Goal: Register for event/course: Register for event/course

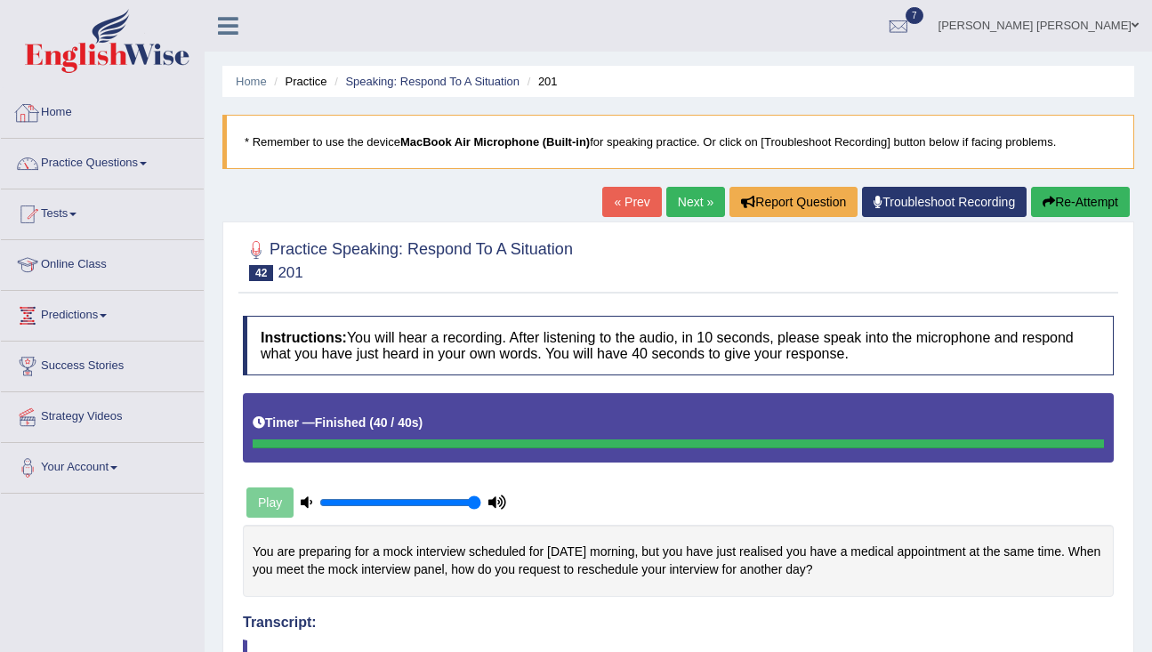
click at [78, 117] on link "Home" at bounding box center [102, 110] width 203 height 44
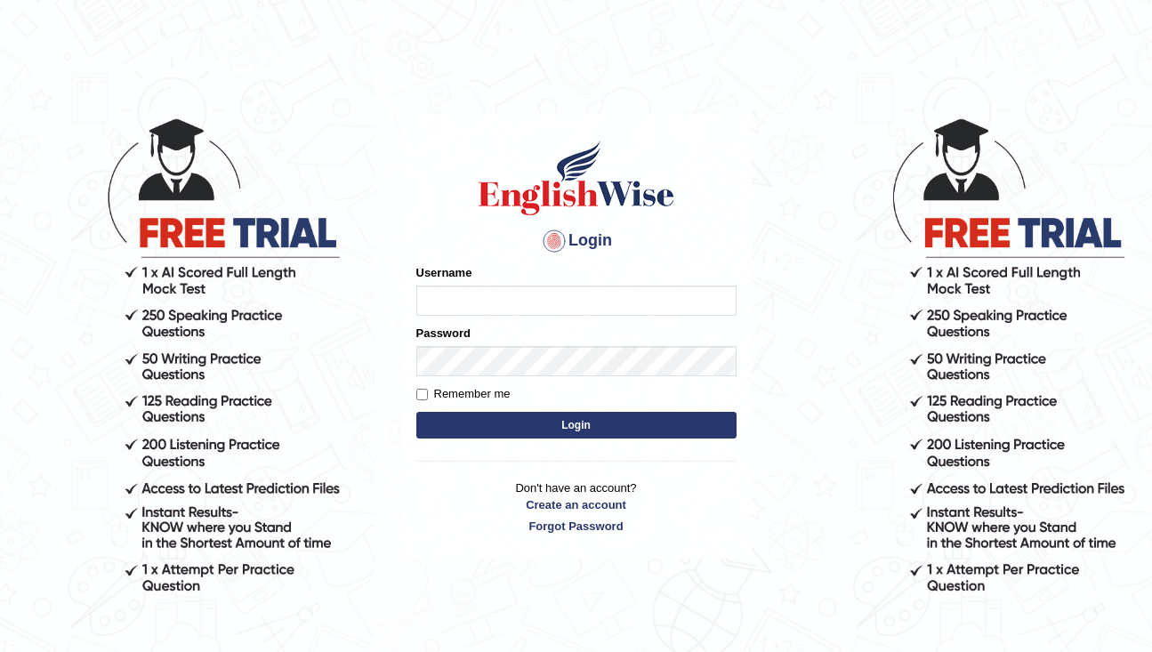
type input "rderzi"
click at [624, 422] on button "Login" at bounding box center [576, 425] width 320 height 27
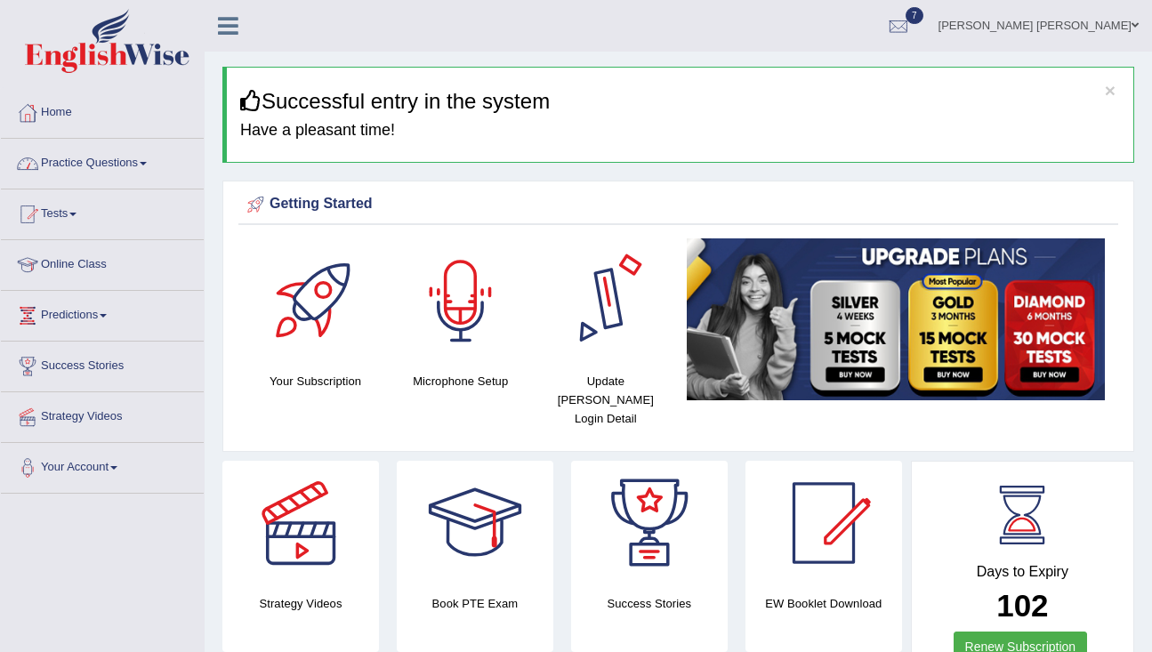
click at [117, 169] on link "Practice Questions" at bounding box center [102, 161] width 203 height 44
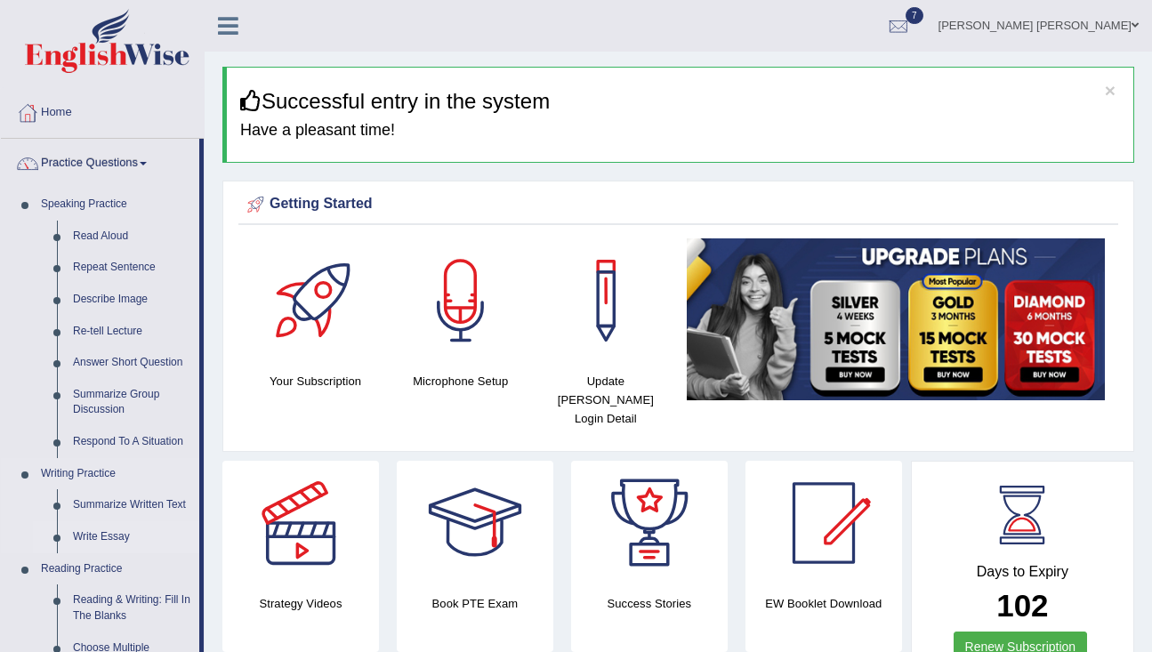
scroll to position [53, 0]
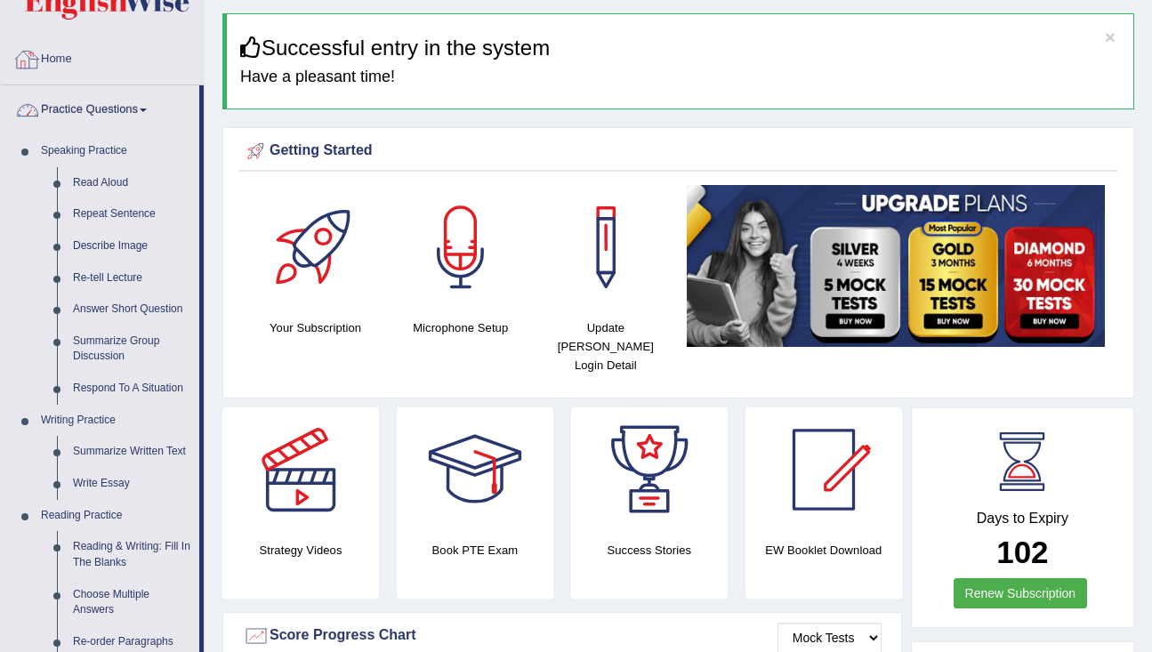
click at [65, 99] on link "Practice Questions" at bounding box center [100, 107] width 198 height 44
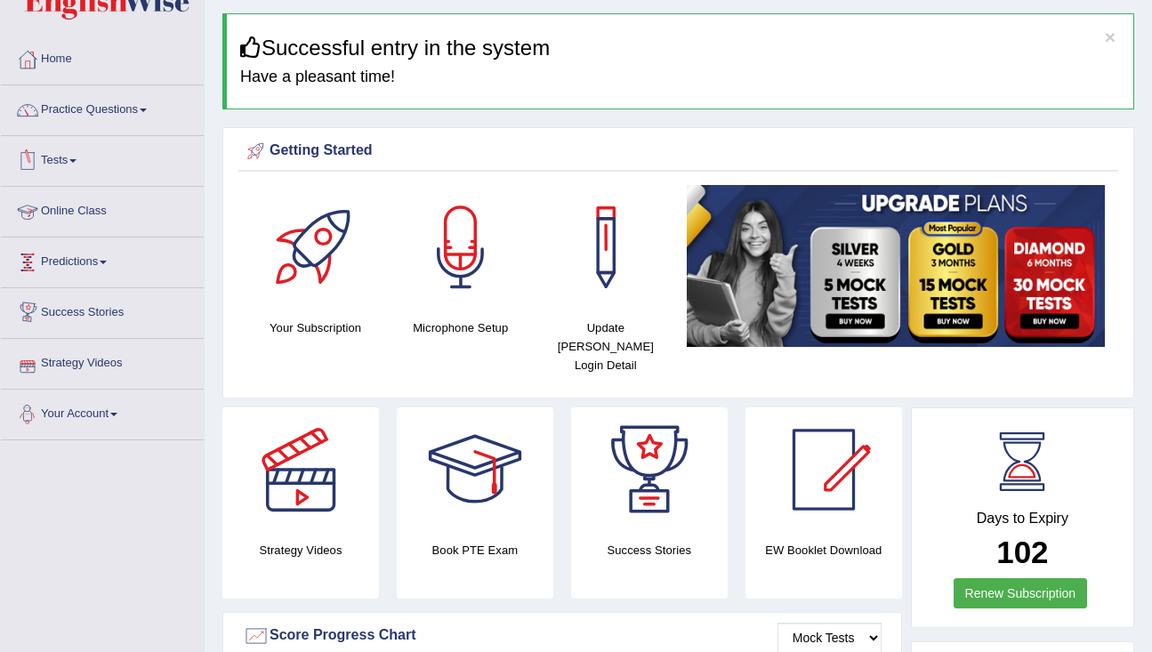
click at [70, 145] on link "Tests" at bounding box center [102, 158] width 203 height 44
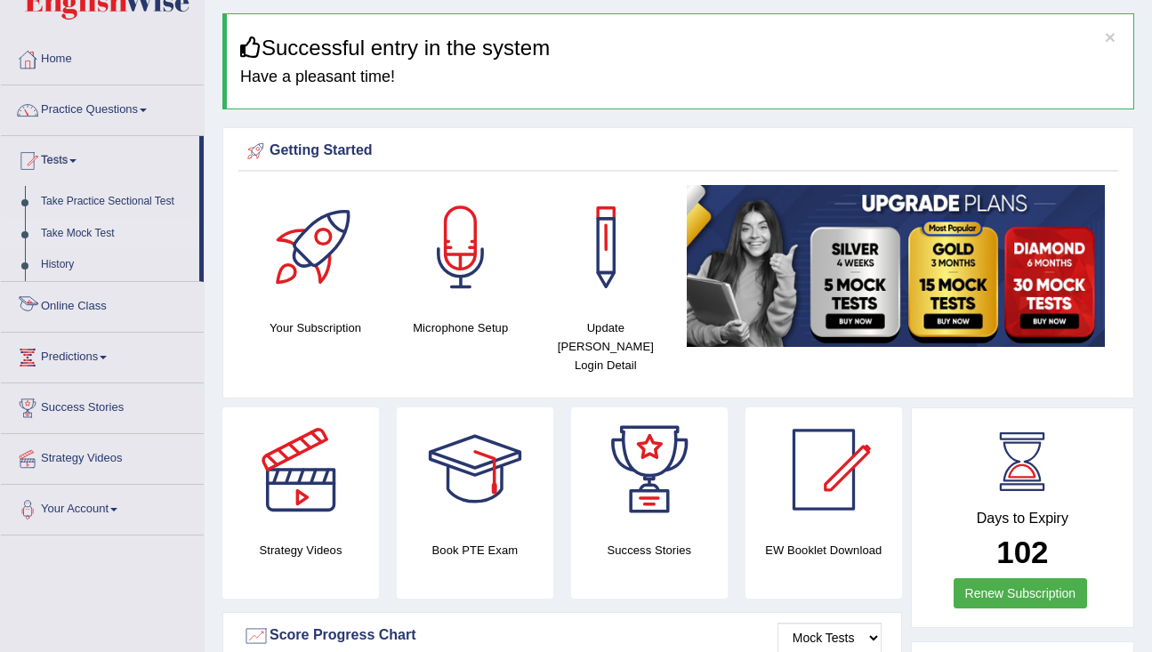
click at [77, 229] on link "Take Mock Test" at bounding box center [116, 234] width 166 height 32
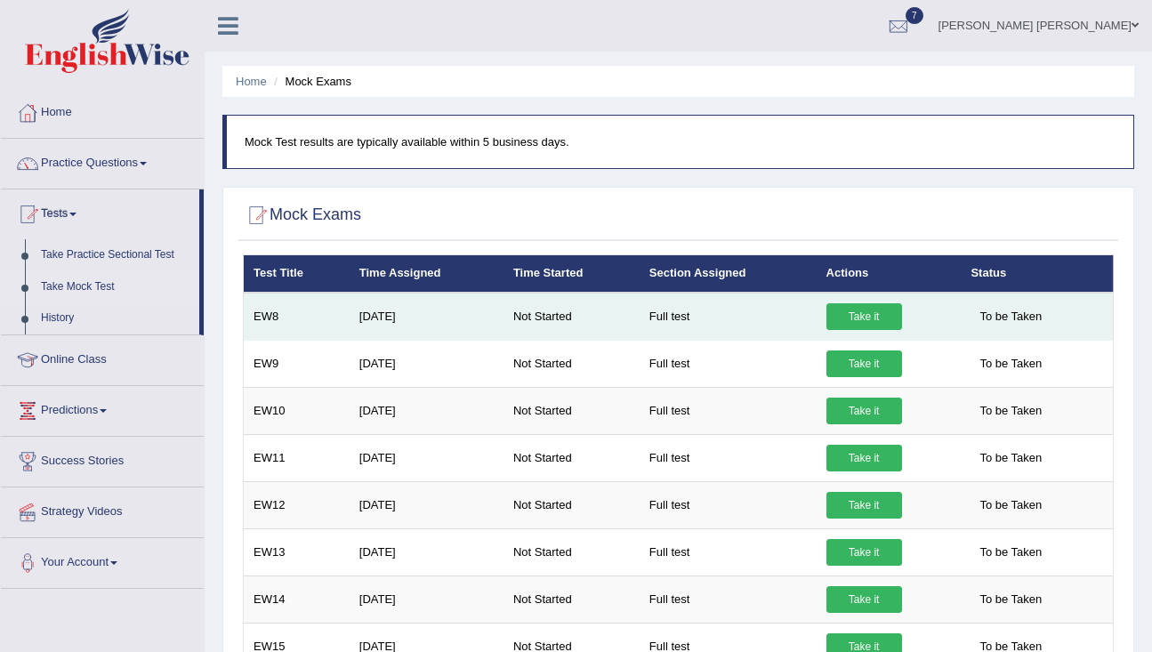
click at [865, 316] on link "Take it" at bounding box center [864, 316] width 76 height 27
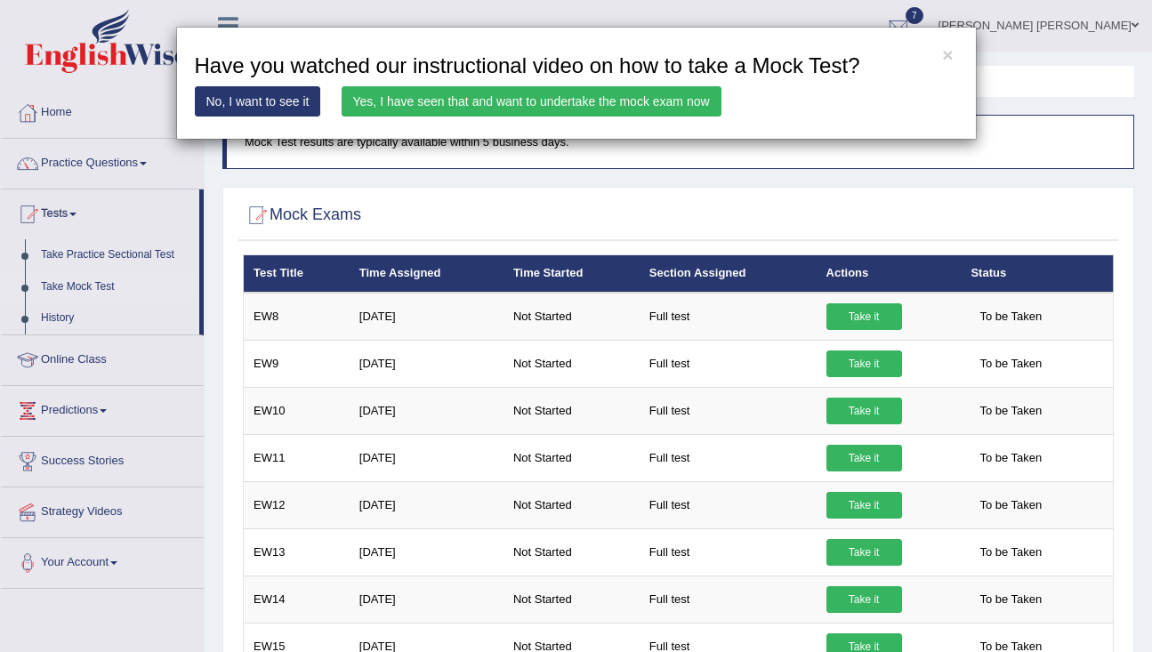
click at [591, 101] on link "Yes, I have seen that and want to undertake the mock exam now" at bounding box center [532, 101] width 380 height 30
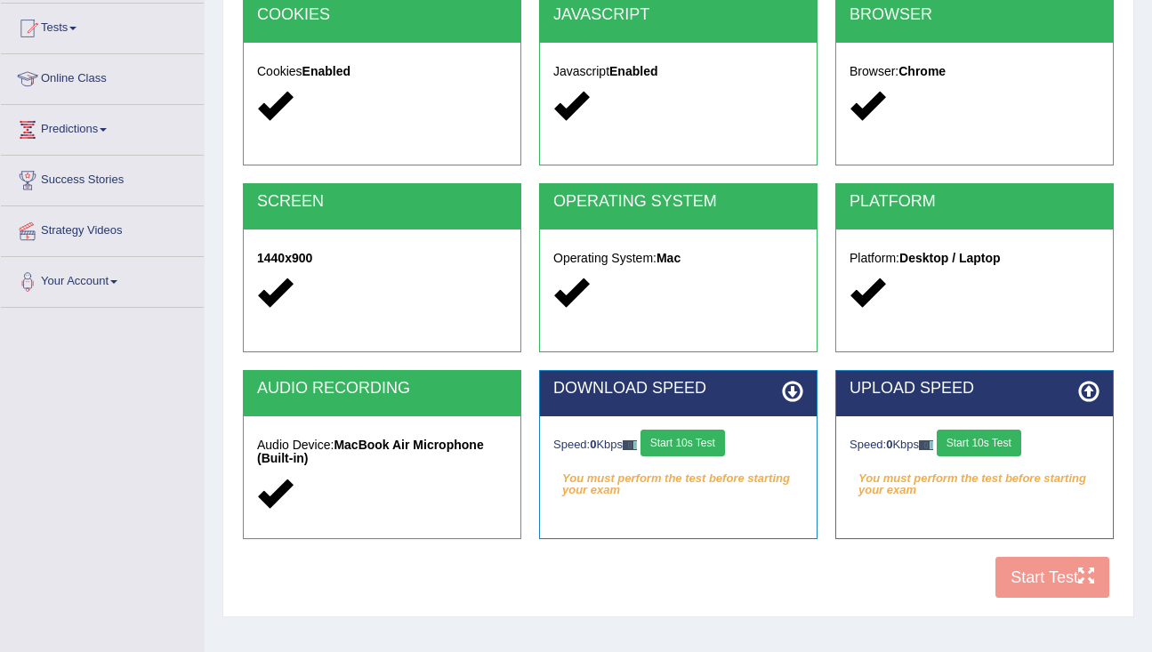
scroll to position [282, 0]
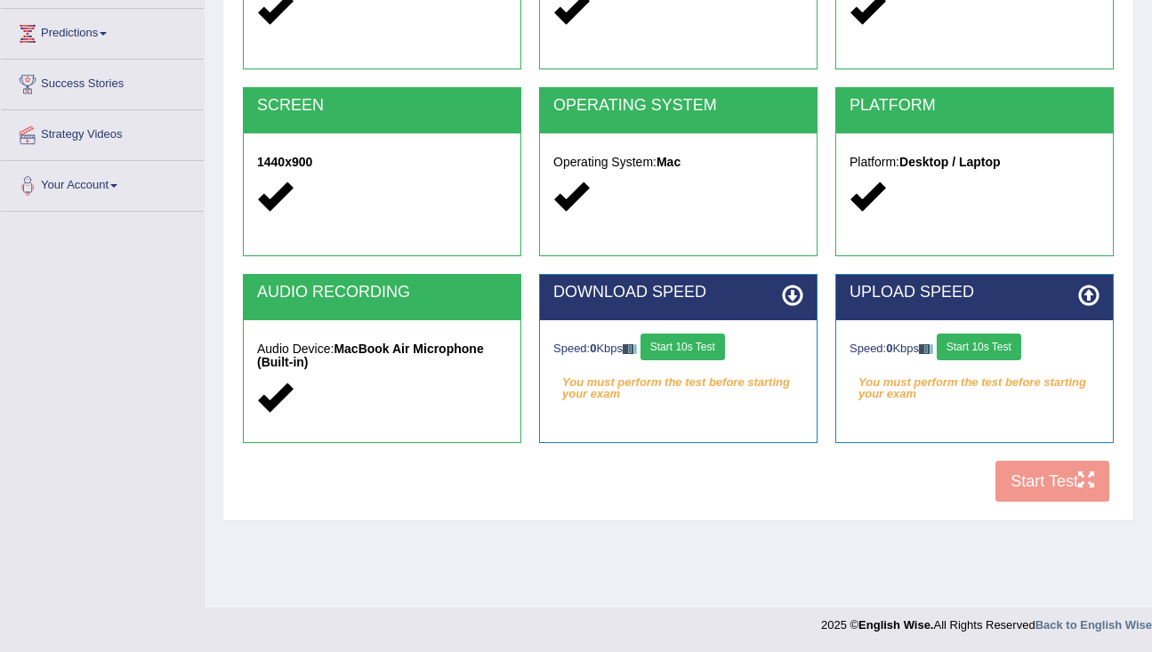
click at [698, 346] on button "Start 10s Test" at bounding box center [682, 347] width 84 height 27
click at [962, 344] on button "Start 10s Test" at bounding box center [979, 347] width 84 height 27
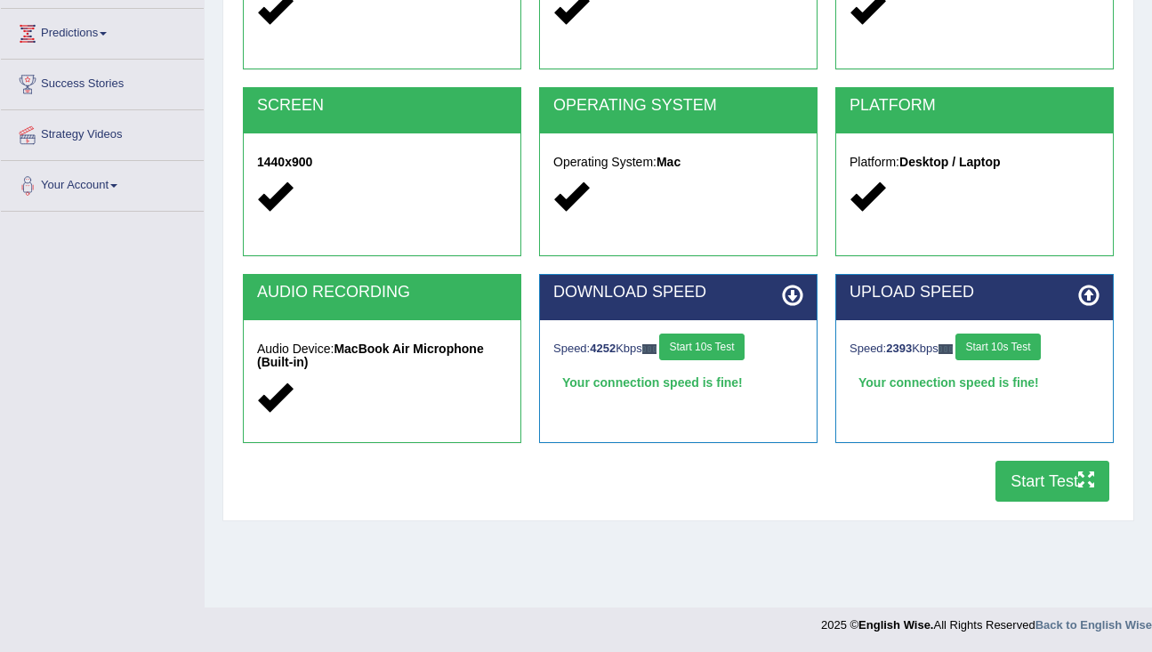
click at [1052, 495] on button "Start Test" at bounding box center [1052, 481] width 114 height 41
